Goal: Transaction & Acquisition: Subscribe to service/newsletter

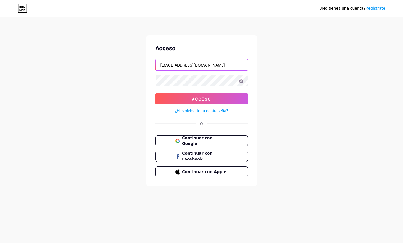
click at [211, 64] on input "[EMAIL_ADDRESS][DOMAIN_NAME]" at bounding box center [202, 64] width 92 height 11
drag, startPoint x: 219, startPoint y: 63, endPoint x: 151, endPoint y: 64, distance: 68.3
click at [151, 64] on div "Acceso [EMAIL_ADDRESS][DOMAIN_NAME] Acceso ¿Has olvidado tu contraseña? O Conti…" at bounding box center [201, 110] width 111 height 151
paste input "[URL][DOMAIN_NAME]"
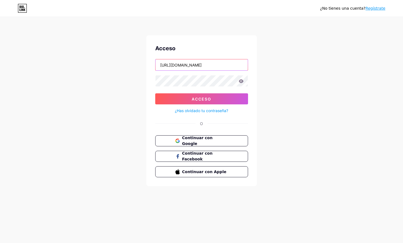
drag, startPoint x: 201, startPoint y: 64, endPoint x: 135, endPoint y: 64, distance: 65.2
click at [135, 64] on div "¿No tienes una cuenta? Regístrate Acceso [URL][DOMAIN_NAME] Acceso ¿Has olvidad…" at bounding box center [201, 102] width 403 height 204
click at [206, 65] on input "cafemonalisaparaguay/" at bounding box center [202, 64] width 92 height 11
drag, startPoint x: 206, startPoint y: 66, endPoint x: 126, endPoint y: 60, distance: 80.4
click at [126, 60] on div "¿No tienes una cuenta? Regístrate Acceso cafemonalisaparaguay Acceso ¿Has olvid…" at bounding box center [201, 102] width 403 height 204
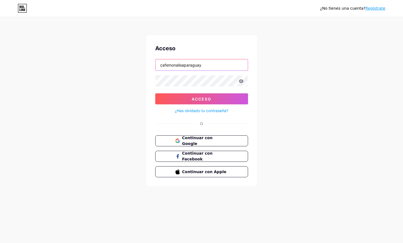
type input "cafemonalisaparaguay"
click at [238, 53] on div "Acceso cafemonalisaparaguay Acceso ¿Has olvidado tu contraseña? O Continuar con…" at bounding box center [201, 110] width 111 height 151
click at [130, 82] on div "¿No tienes una cuenta? Regístrate Acceso cafemonalisaparaguay Acceso ¿Has olvid…" at bounding box center [201, 102] width 403 height 204
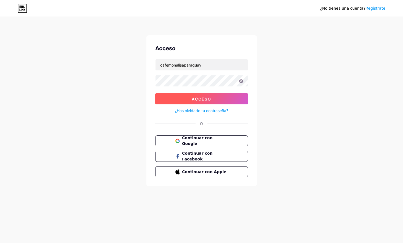
click at [205, 99] on font "Acceso" at bounding box center [202, 99] width 20 height 5
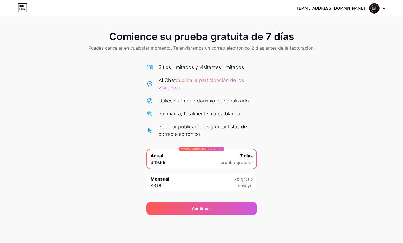
click at [307, 153] on div "Comience su prueba gratuita de 7 días Puedes cancelar en cualquier momento. Te …" at bounding box center [201, 120] width 403 height 190
click at [120, 71] on div "Comience su prueba gratuita de 7 días Puedes cancelar en cualquier momento. Te …" at bounding box center [201, 120] width 403 height 190
click at [383, 7] on icon at bounding box center [384, 8] width 3 height 2
drag, startPoint x: 345, startPoint y: 70, endPoint x: 252, endPoint y: 124, distance: 108.0
click at [344, 72] on div "Comience su prueba gratuita de 7 días Puedes cancelar en cualquier momento. Te …" at bounding box center [201, 120] width 403 height 190
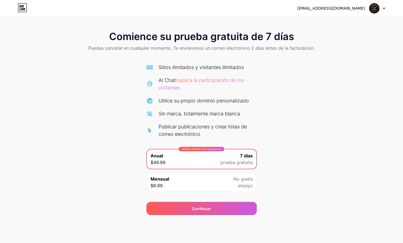
click at [21, 10] on icon at bounding box center [22, 7] width 9 height 9
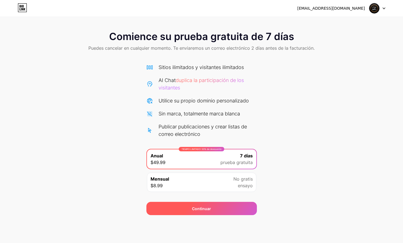
click at [205, 208] on font "Continuar" at bounding box center [201, 208] width 19 height 5
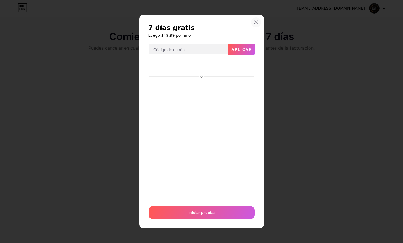
click at [258, 23] on icon at bounding box center [256, 22] width 4 height 4
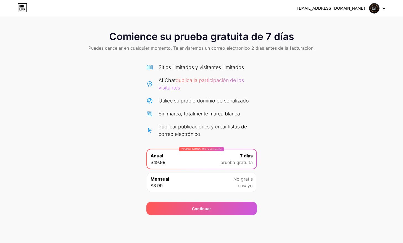
click at [24, 10] on icon at bounding box center [25, 9] width 2 height 2
